Goal: Check status: Check status

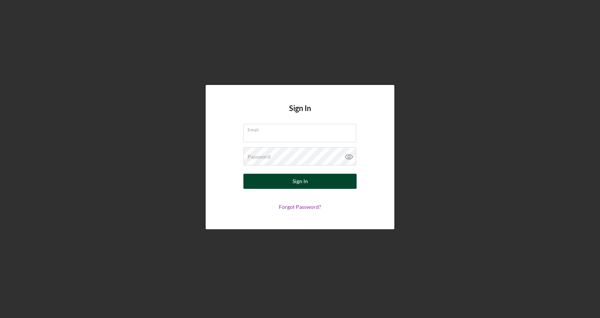
type input "[EMAIL_ADDRESS][DOMAIN_NAME]"
click at [311, 181] on button "Sign In" at bounding box center [299, 181] width 113 height 15
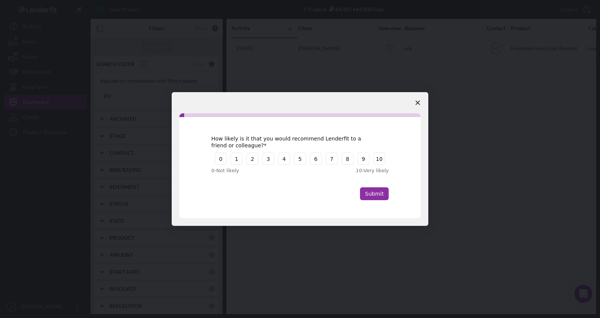
click at [417, 103] on polygon "Close survey" at bounding box center [417, 102] width 5 height 5
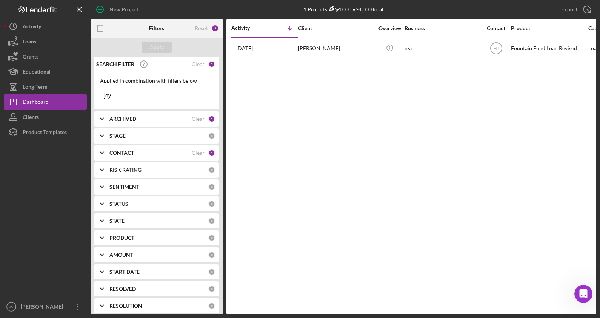
click at [98, 118] on icon "Icon/Expander" at bounding box center [101, 118] width 19 height 19
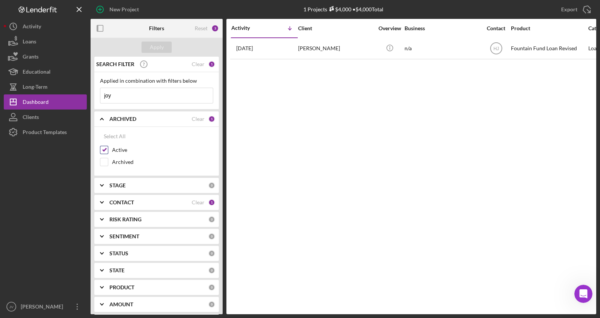
click at [100, 147] on input "Active" at bounding box center [104, 150] width 8 height 8
click at [104, 148] on input "Active" at bounding box center [104, 150] width 8 height 8
checkbox input "true"
click at [100, 122] on icon "Icon/Expander" at bounding box center [101, 118] width 19 height 19
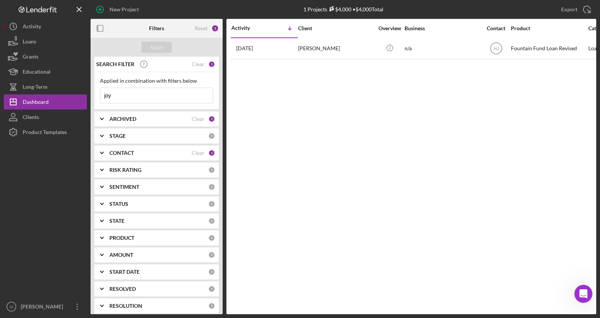
click at [104, 155] on icon "Icon/Expander" at bounding box center [101, 152] width 19 height 19
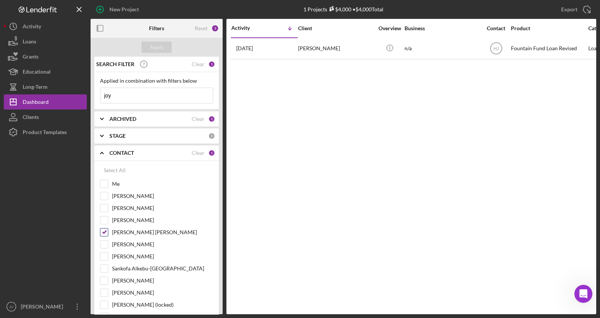
drag, startPoint x: 103, startPoint y: 230, endPoint x: 107, endPoint y: 213, distance: 17.6
click at [103, 230] on input "[PERSON_NAME] [PERSON_NAME]" at bounding box center [104, 232] width 8 height 8
checkbox input "false"
click at [105, 184] on input "Me" at bounding box center [104, 184] width 8 height 8
checkbox input "true"
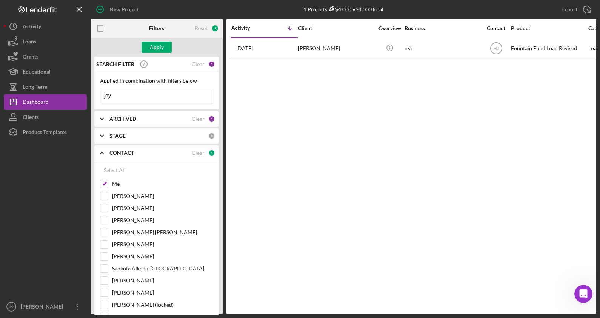
drag, startPoint x: 111, startPoint y: 97, endPoint x: 100, endPoint y: 92, distance: 12.1
click at [100, 94] on div "Applied in combination with filters below joy Icon/Menu Close" at bounding box center [156, 90] width 125 height 37
click at [162, 48] on div "Apply" at bounding box center [157, 47] width 14 height 11
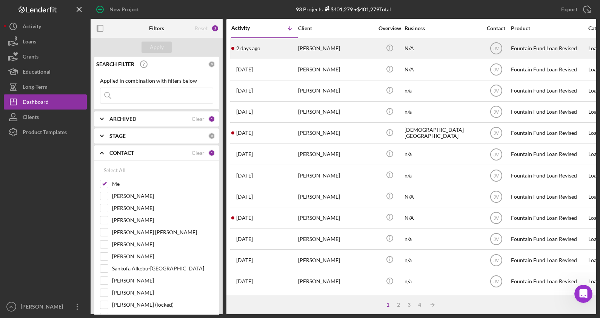
click at [309, 45] on div "[PERSON_NAME]" at bounding box center [335, 48] width 75 height 20
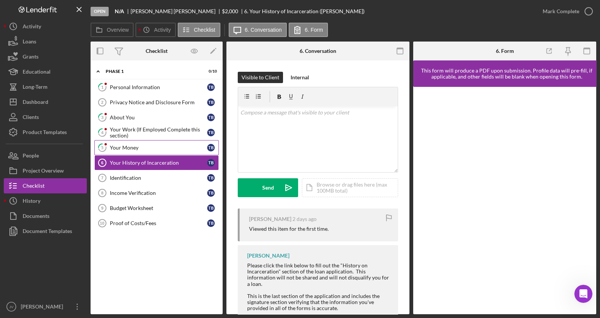
click at [164, 145] on div "Your Money" at bounding box center [158, 148] width 97 height 6
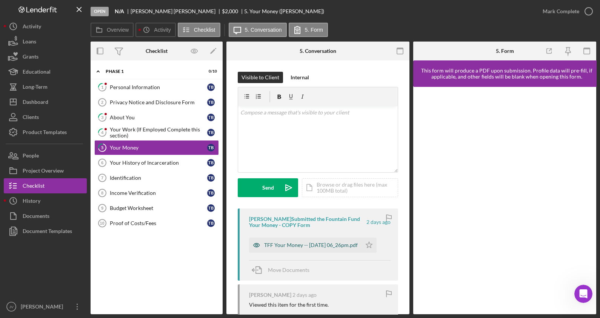
click at [268, 243] on div "TFF Your Money -- [DATE] 06_26pm.pdf" at bounding box center [311, 245] width 94 height 6
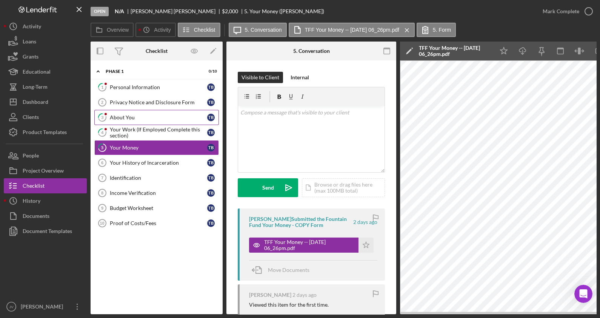
click at [160, 116] on div "About You" at bounding box center [158, 117] width 97 height 6
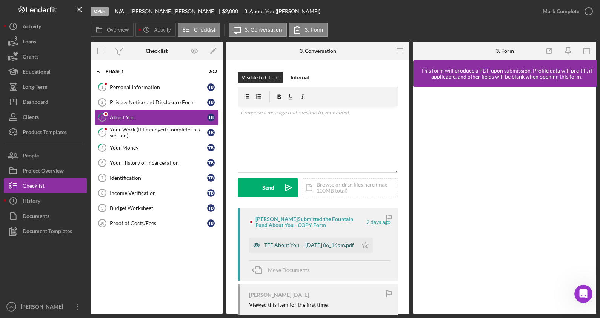
click at [277, 247] on div "TFF About You -- [DATE] 06_16pm.pdf" at bounding box center [309, 245] width 90 height 6
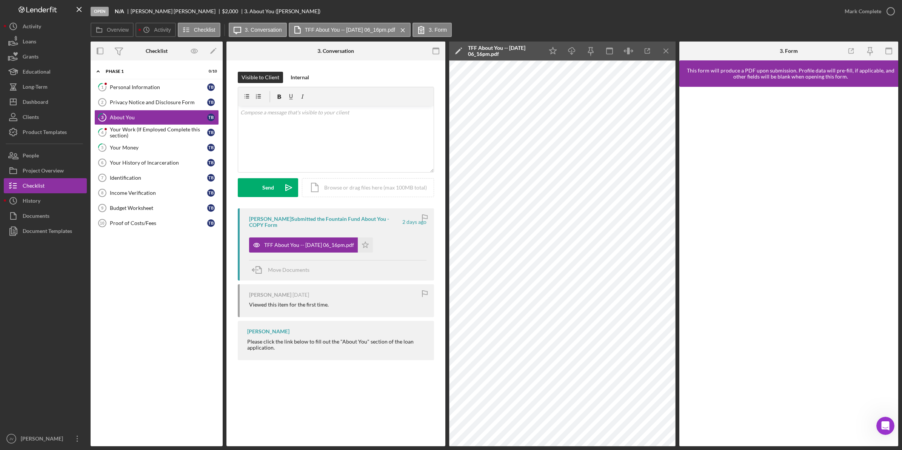
drag, startPoint x: 287, startPoint y: -35, endPoint x: 227, endPoint y: -34, distance: 60.0
click at [227, 0] on html "Open N/A [PERSON_NAME] $2,000 $2,000 3. About You ([PERSON_NAME]) Mark Complete…" at bounding box center [451, 225] width 902 height 450
